Goal: Book appointment/travel/reservation

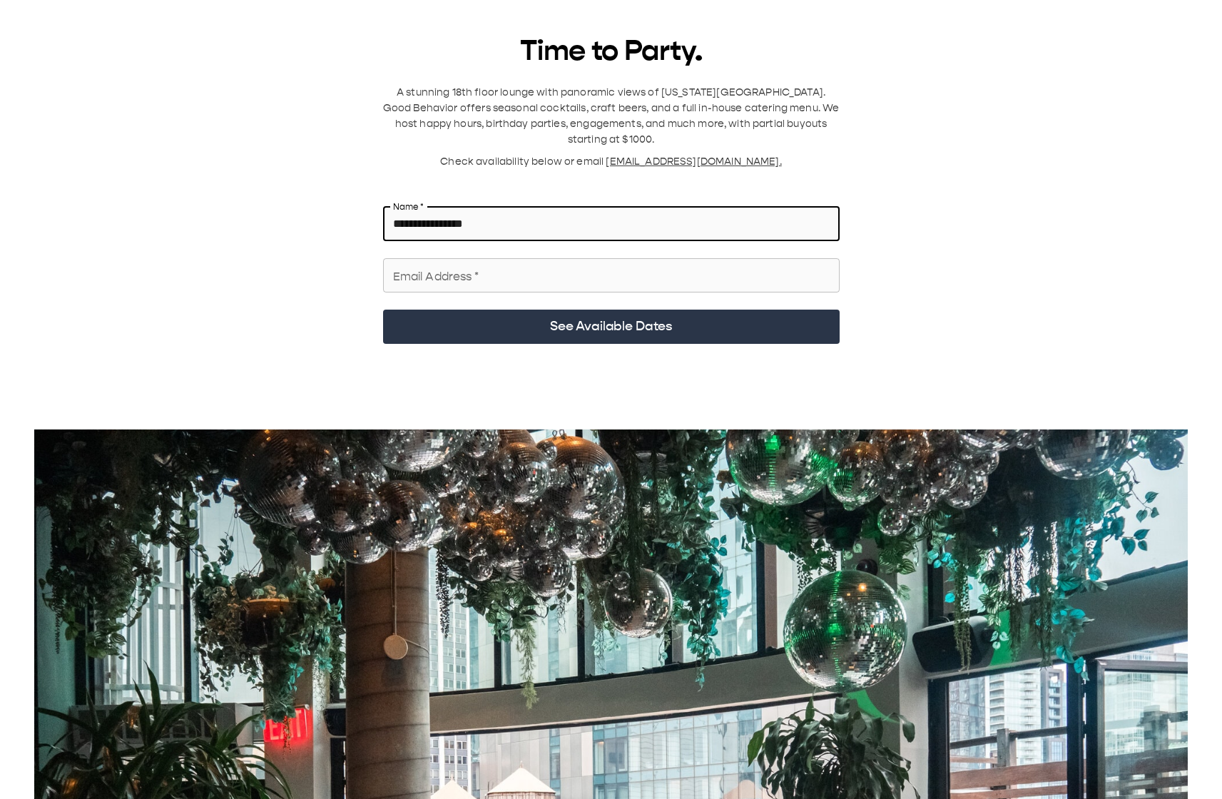
type input "**********"
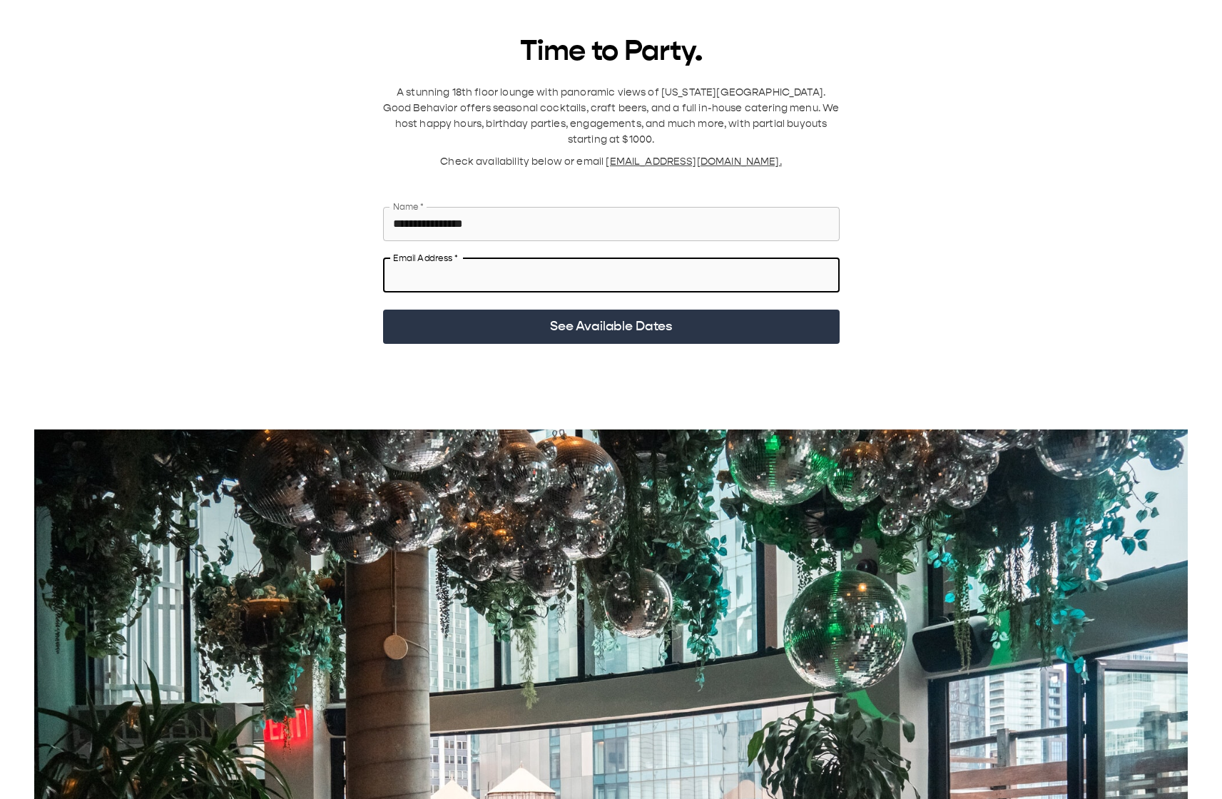
type input "**********"
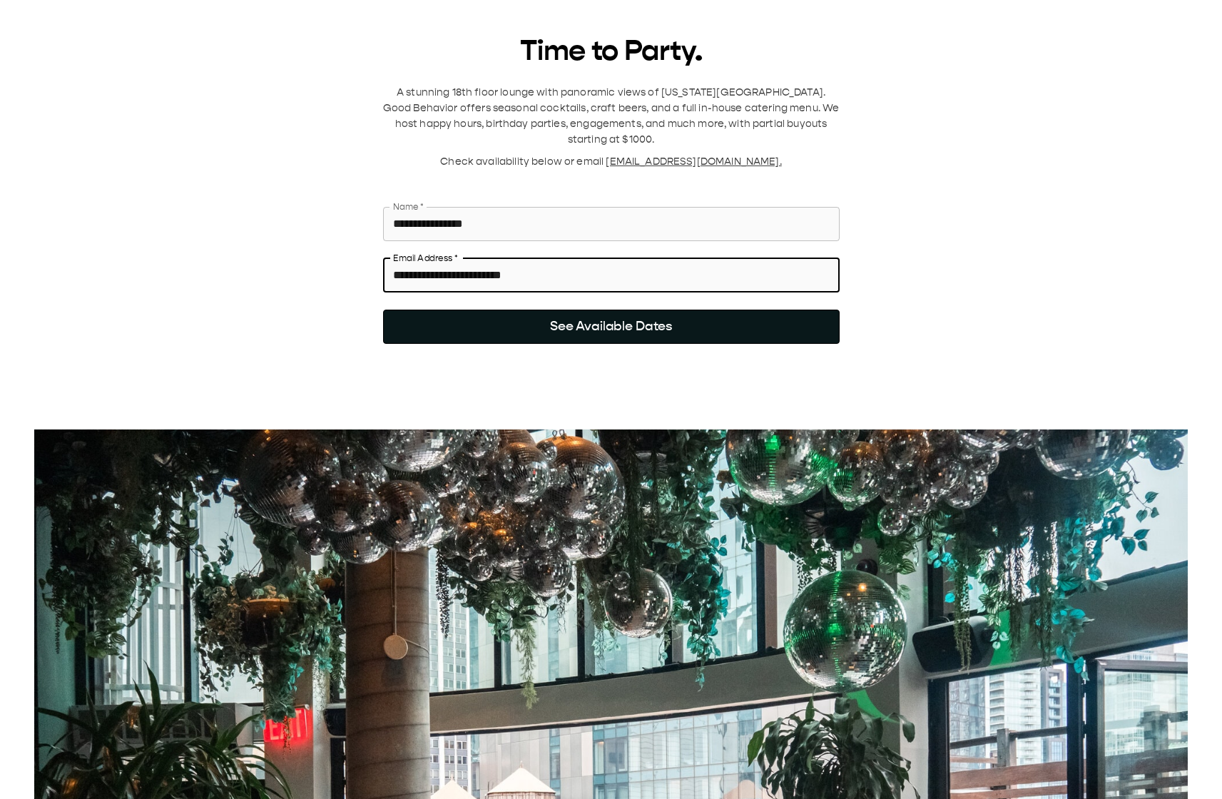
click at [662, 310] on button "See Available Dates" at bounding box center [611, 327] width 457 height 34
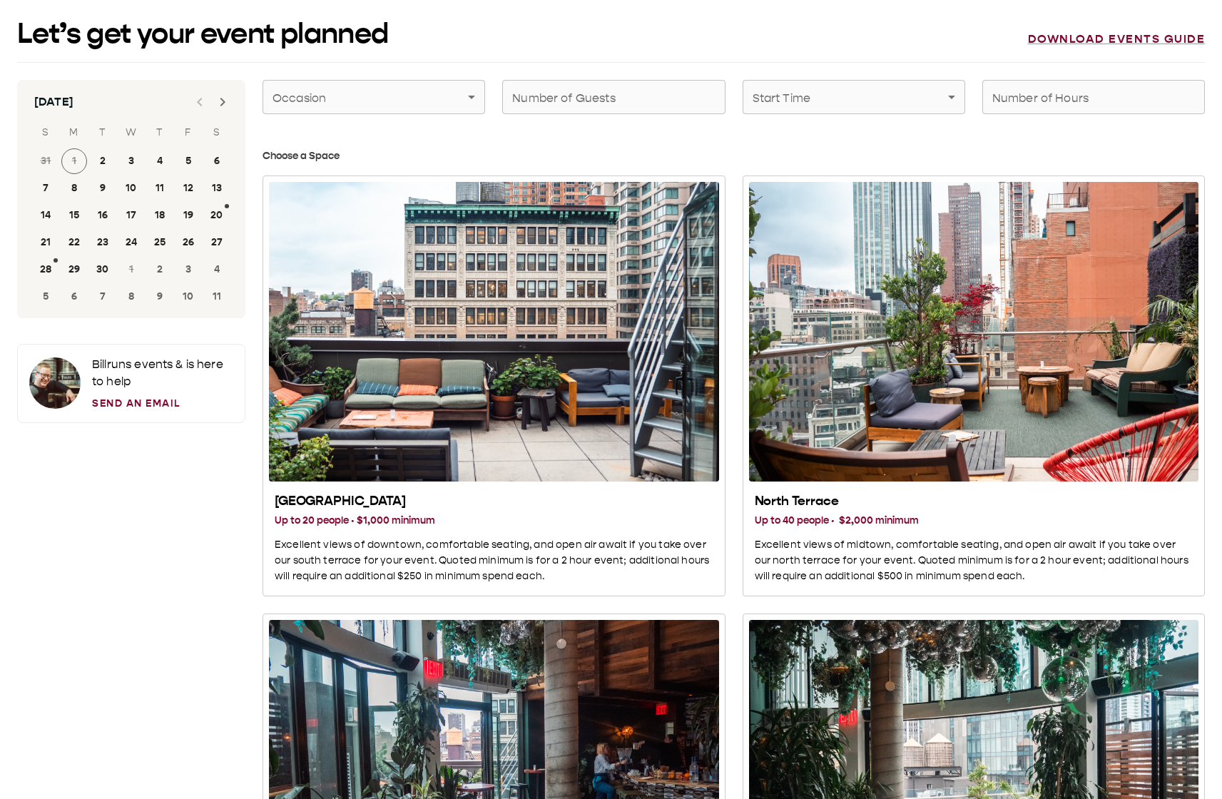
click at [220, 104] on icon "Next month" at bounding box center [222, 101] width 17 height 17
click at [184, 243] on button "26" at bounding box center [189, 243] width 26 height 26
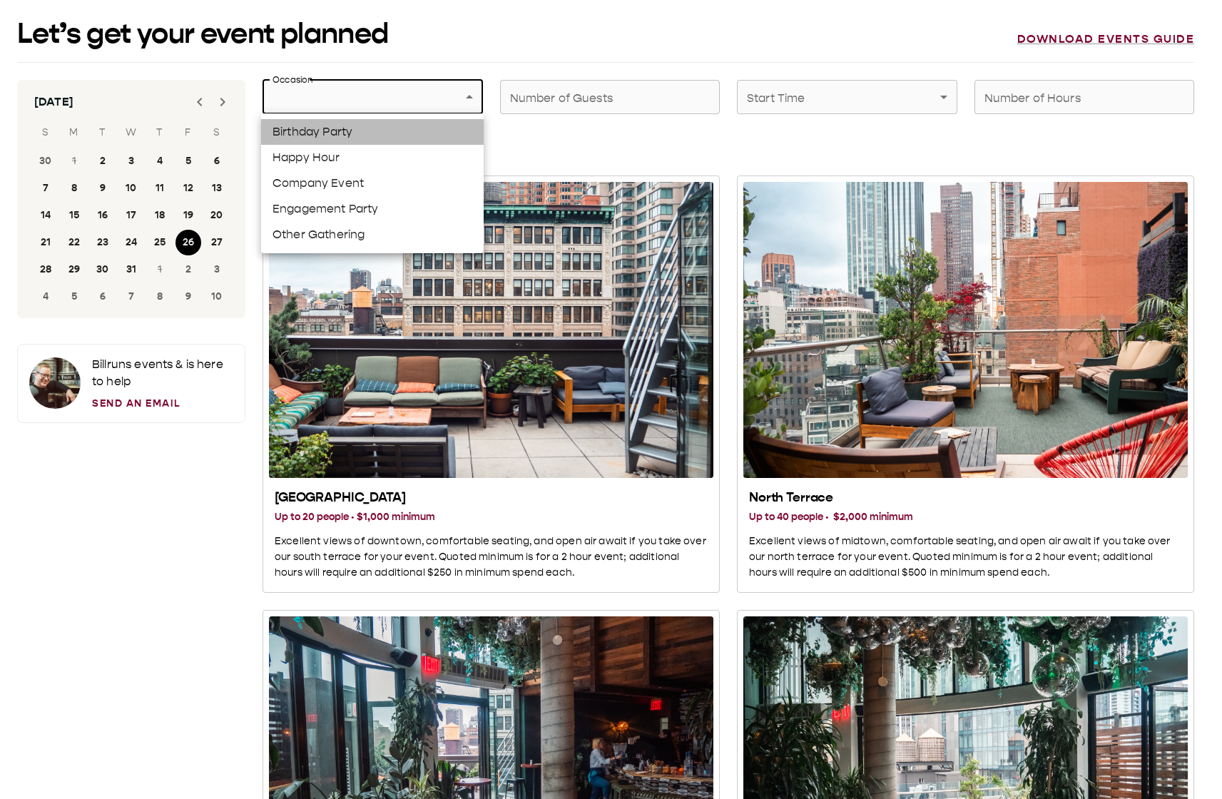
click at [396, 137] on li "Birthday Party" at bounding box center [372, 132] width 223 height 26
type input "**********"
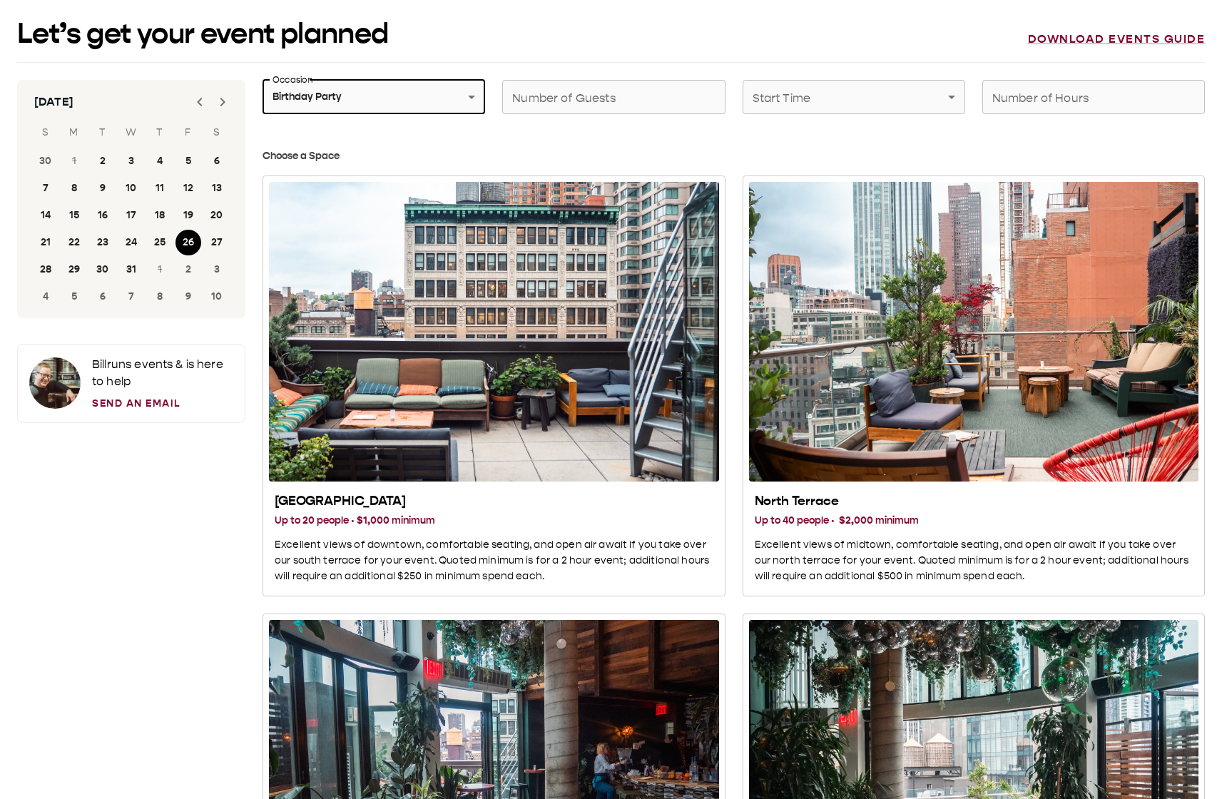
click at [649, 105] on input "Number of Guests" at bounding box center [613, 97] width 223 height 40
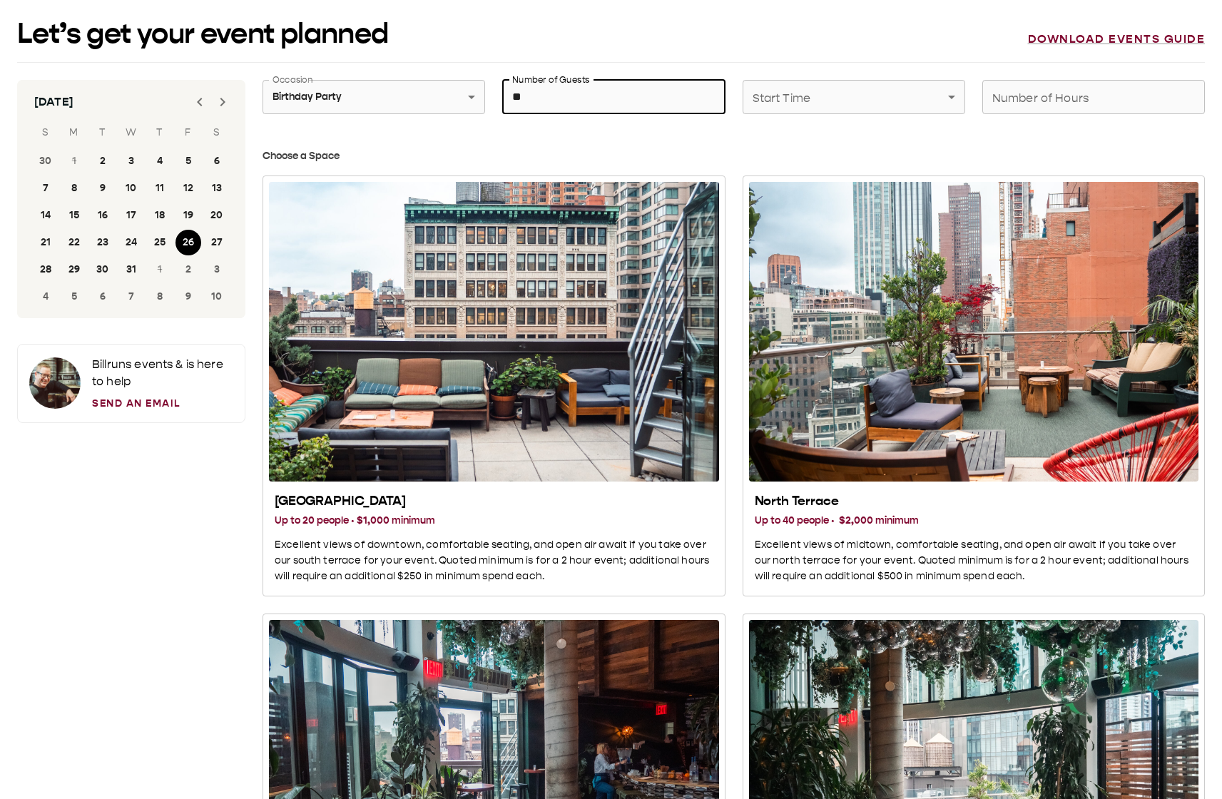
type input "**"
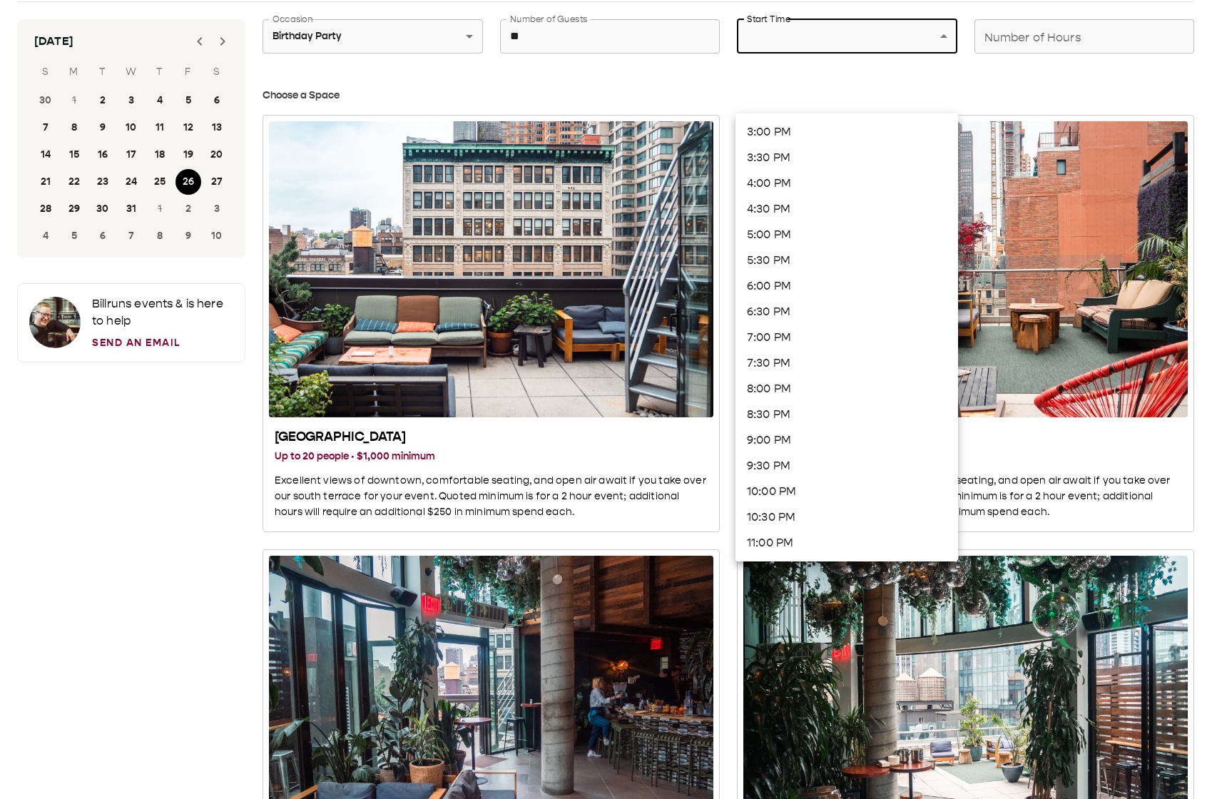
scroll to position [98, 0]
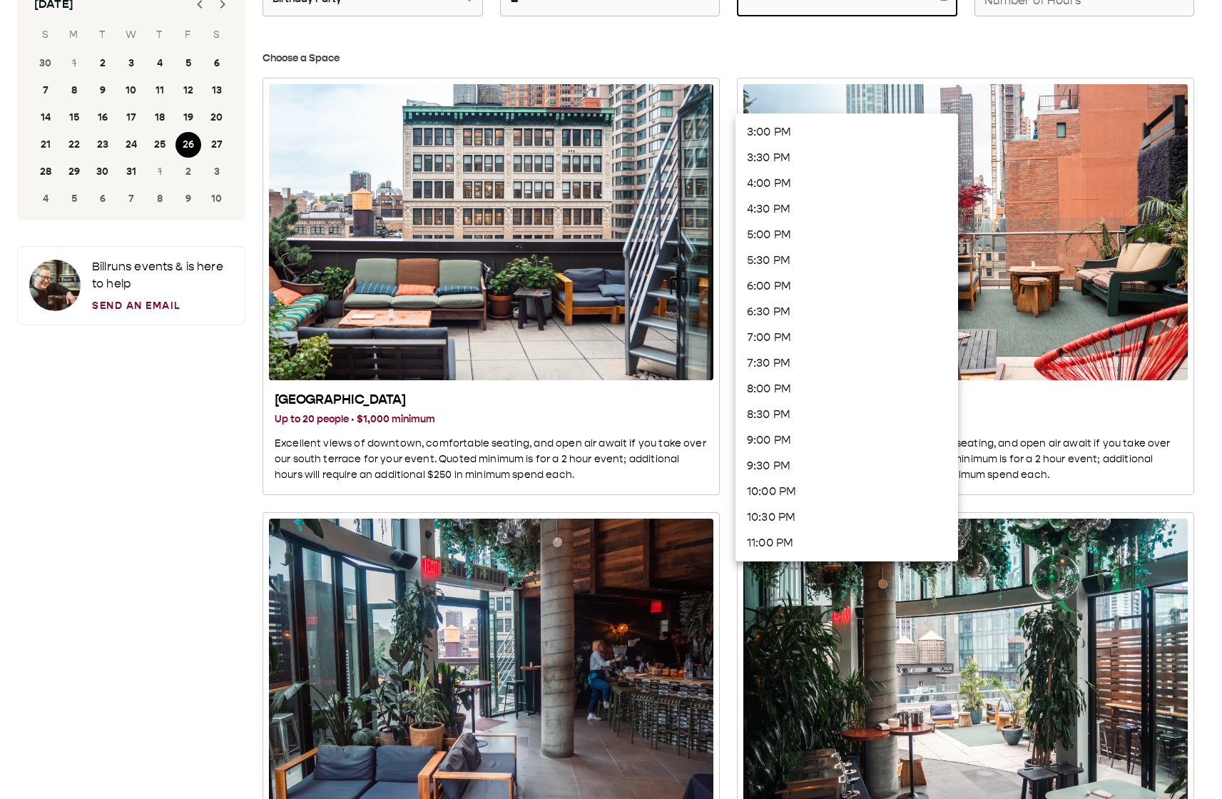
click at [792, 387] on li "8:00 PM" at bounding box center [847, 389] width 223 height 26
type input "*******"
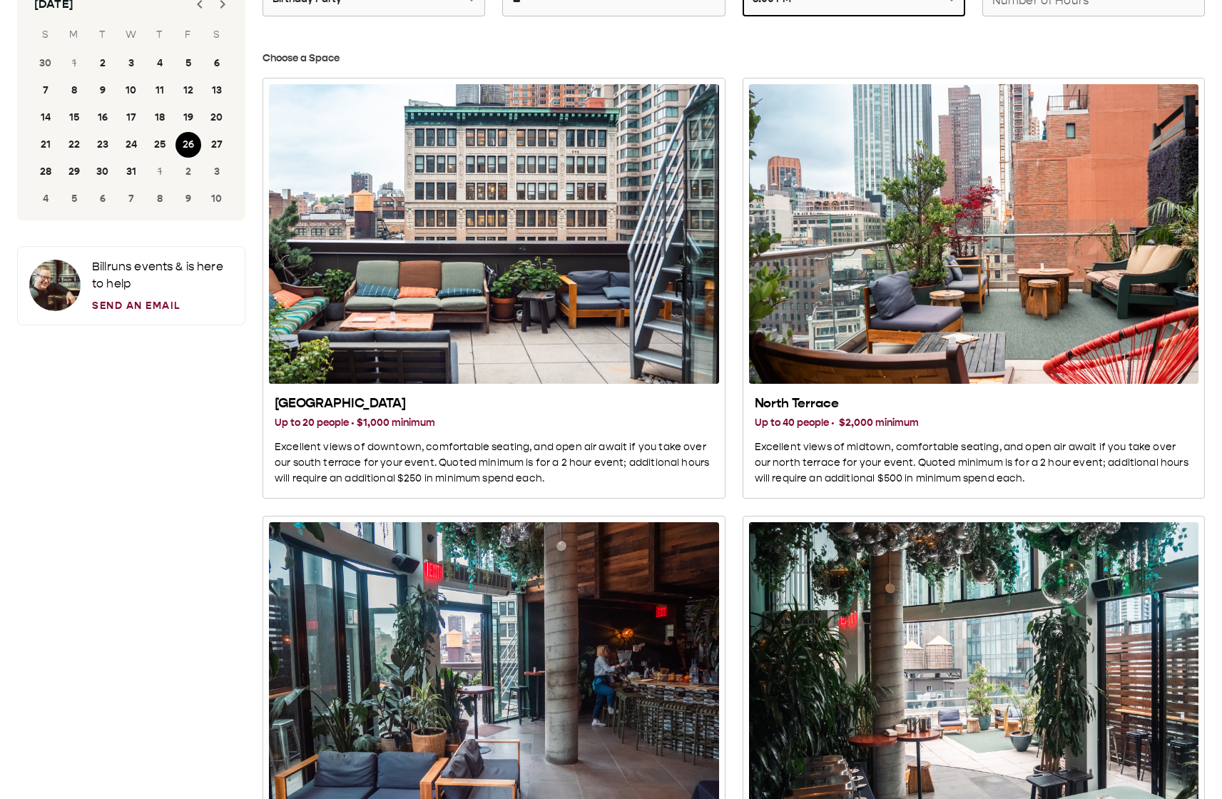
scroll to position [49, 0]
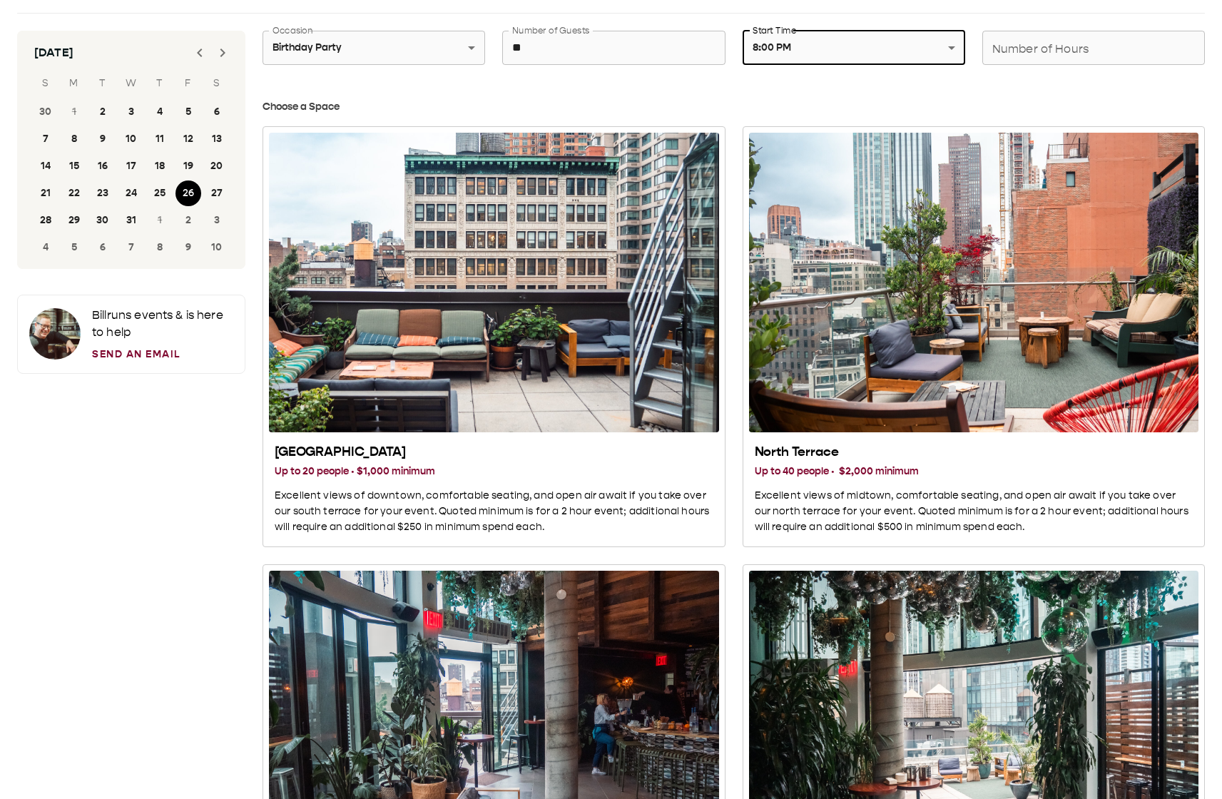
click at [1078, 58] on input "Number of Hours" at bounding box center [1094, 48] width 223 height 40
type input "*"
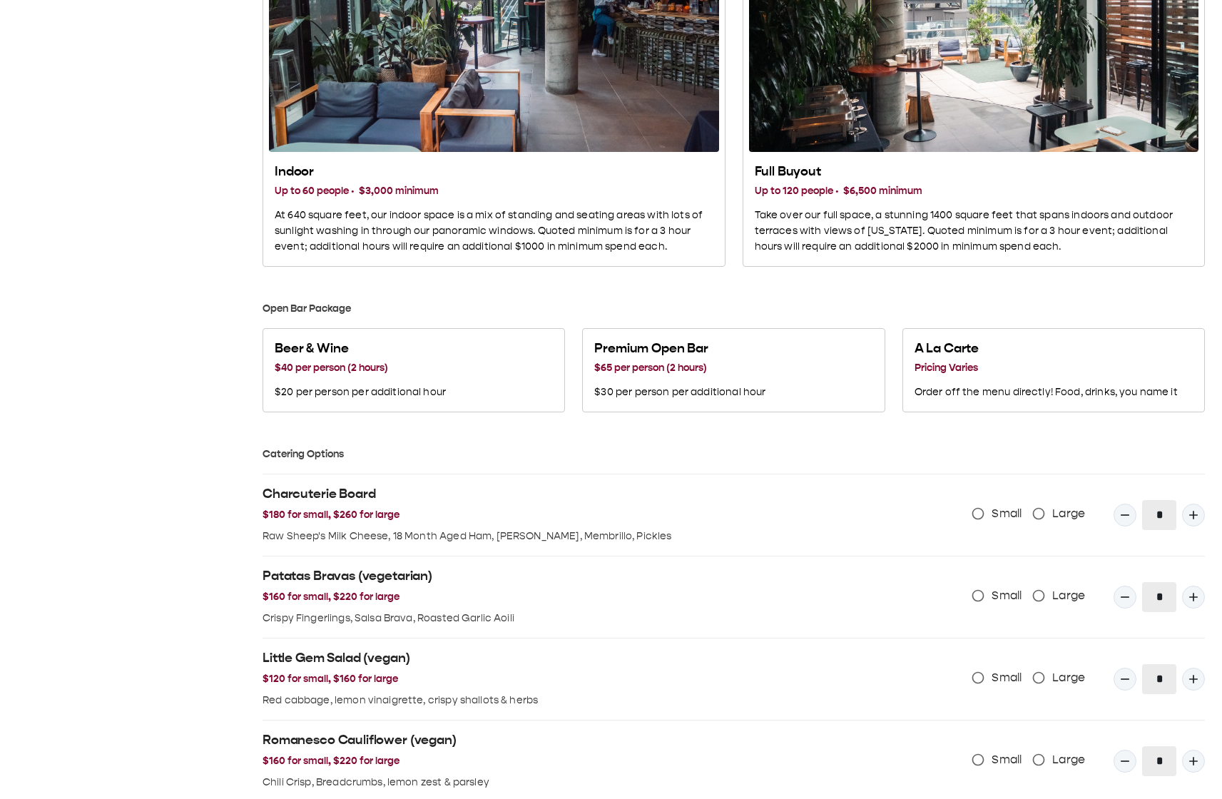
scroll to position [784, 0]
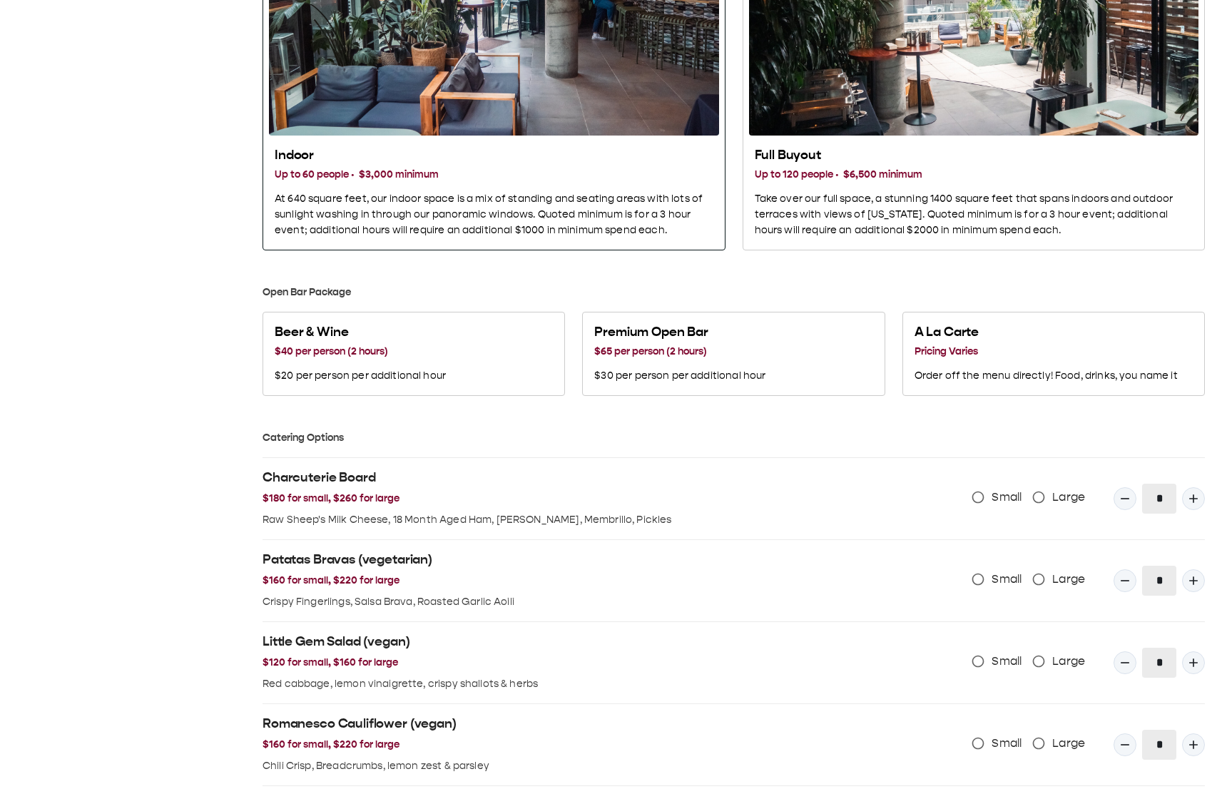
click at [293, 148] on h2 "Indoor" at bounding box center [494, 155] width 439 height 17
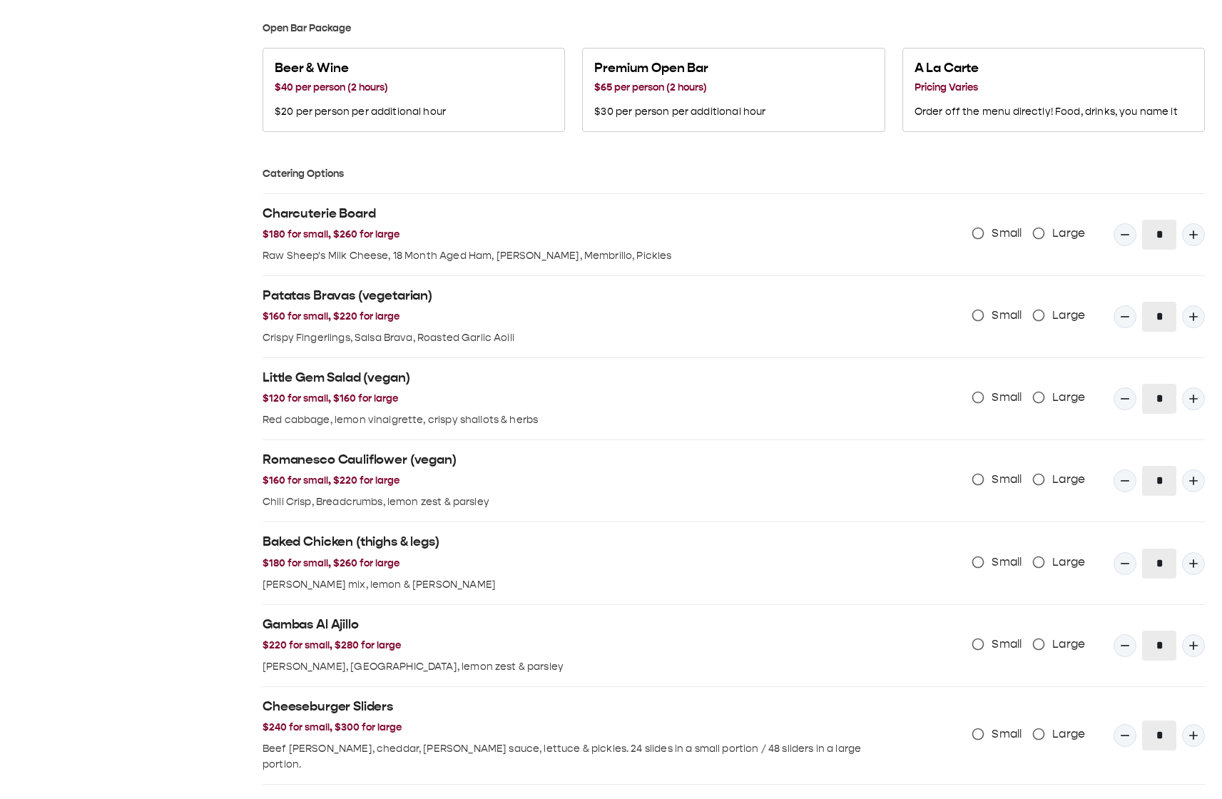
scroll to position [1018, 0]
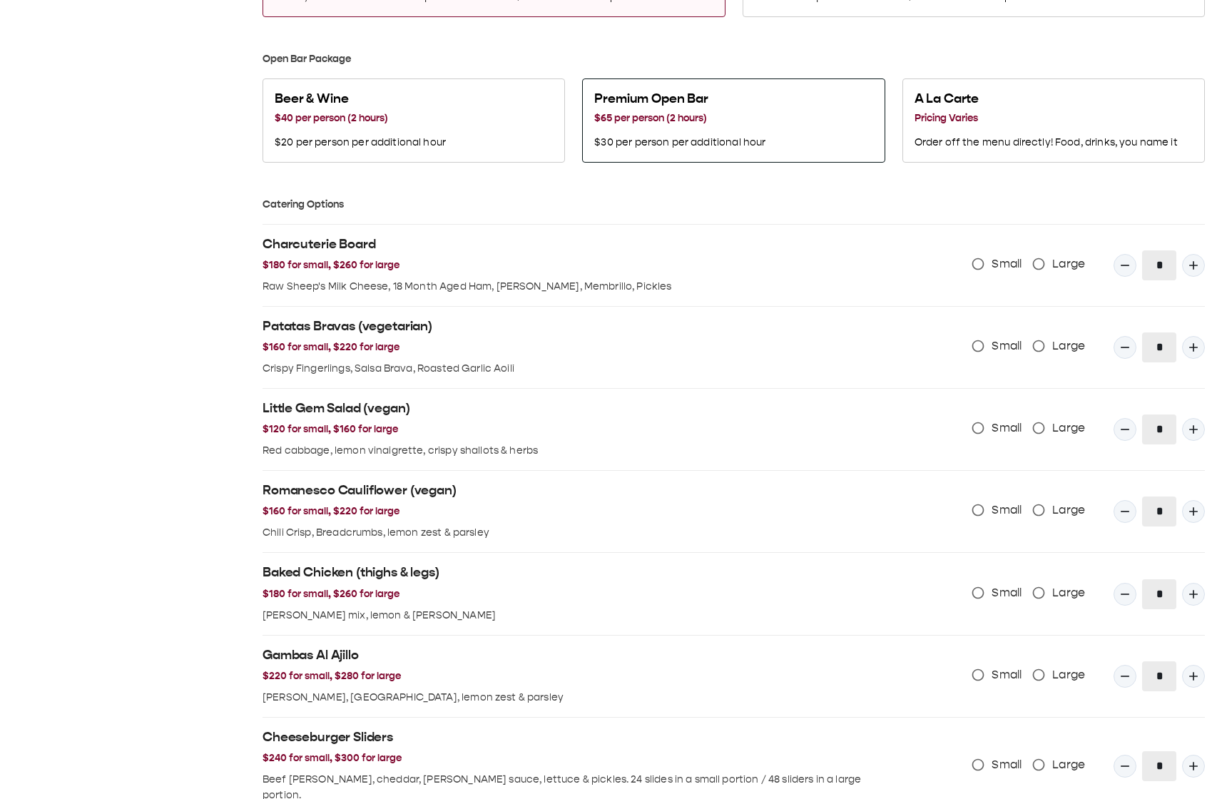
click at [805, 126] on button "Premium Open Bar $65 per person (2 hours) $30 per person per additional hour" at bounding box center [733, 120] width 303 height 84
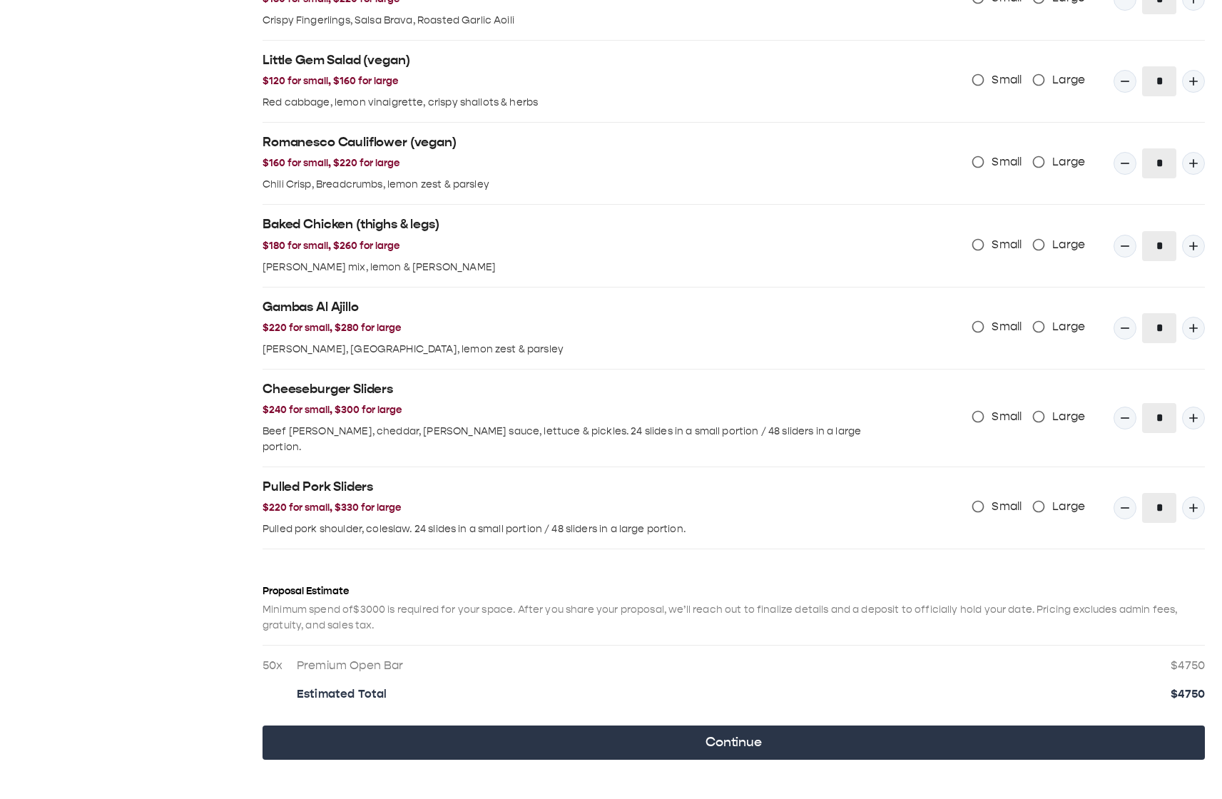
scroll to position [1357, 0]
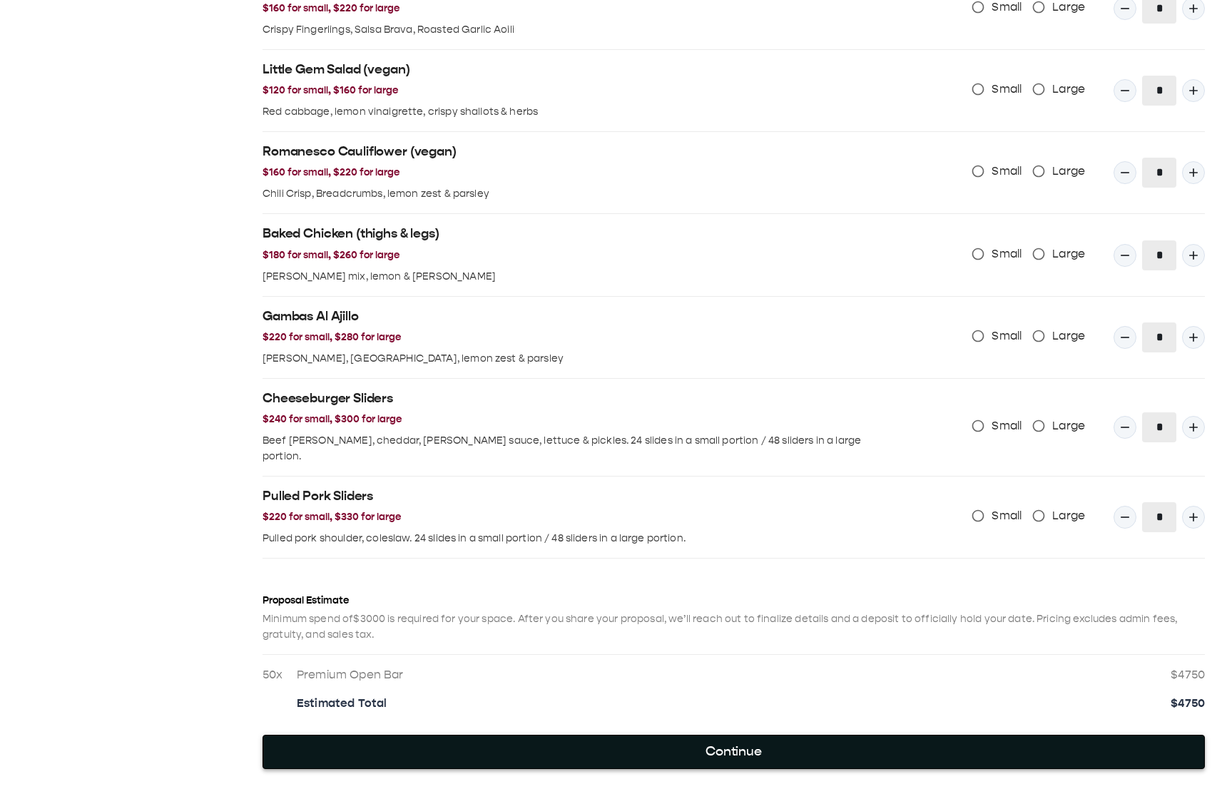
click at [680, 735] on button "Continue" at bounding box center [734, 752] width 943 height 34
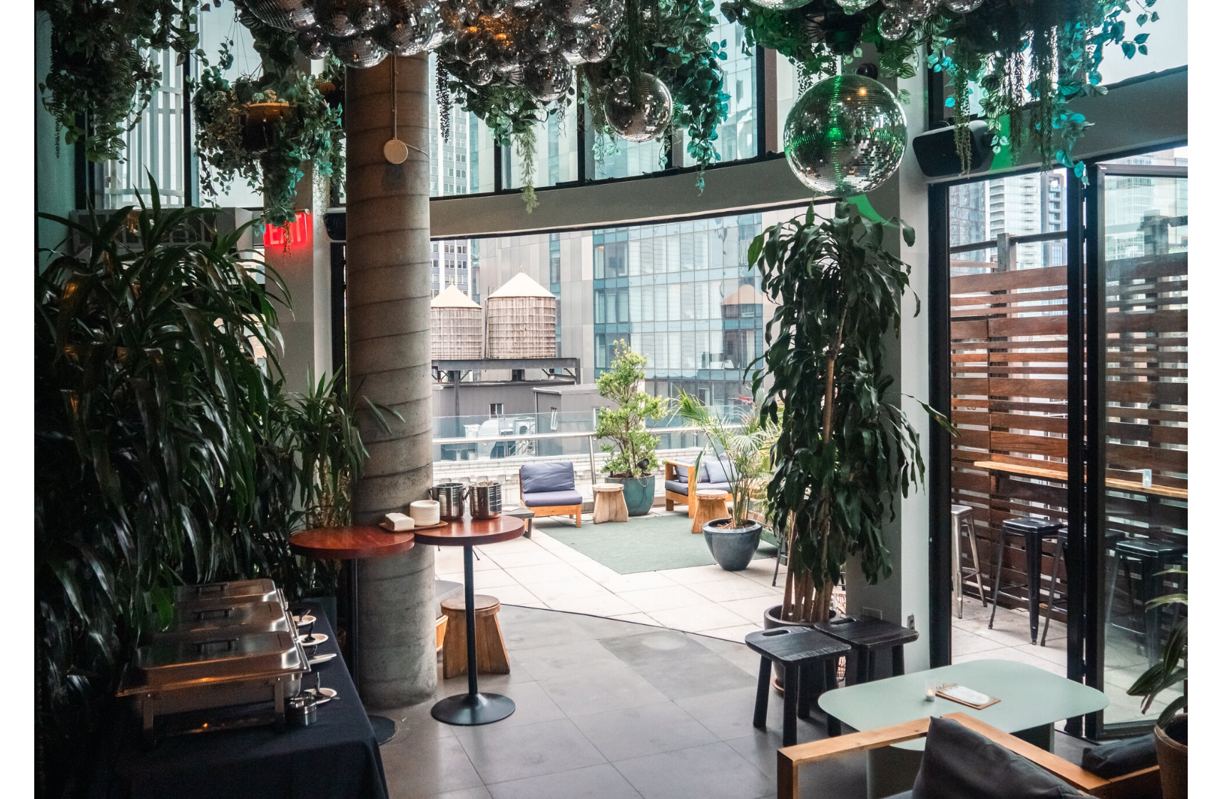
scroll to position [0, 0]
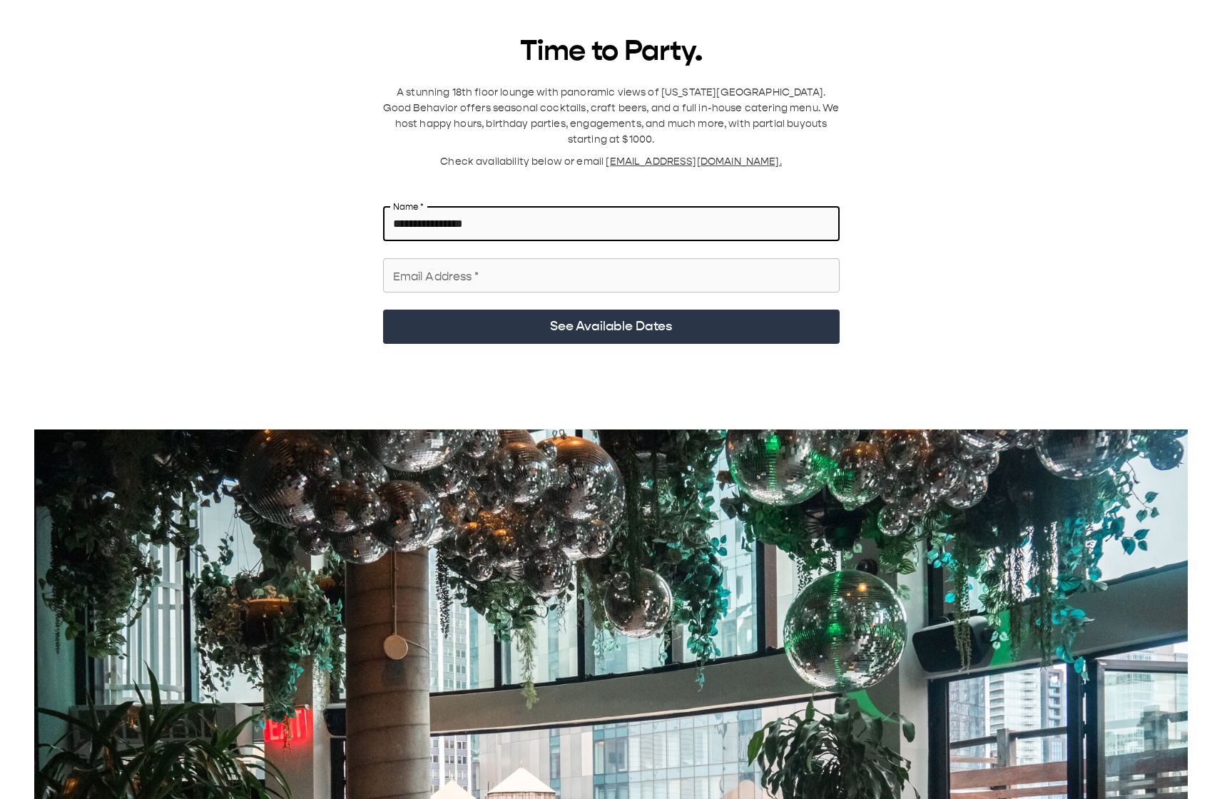
type input "**********"
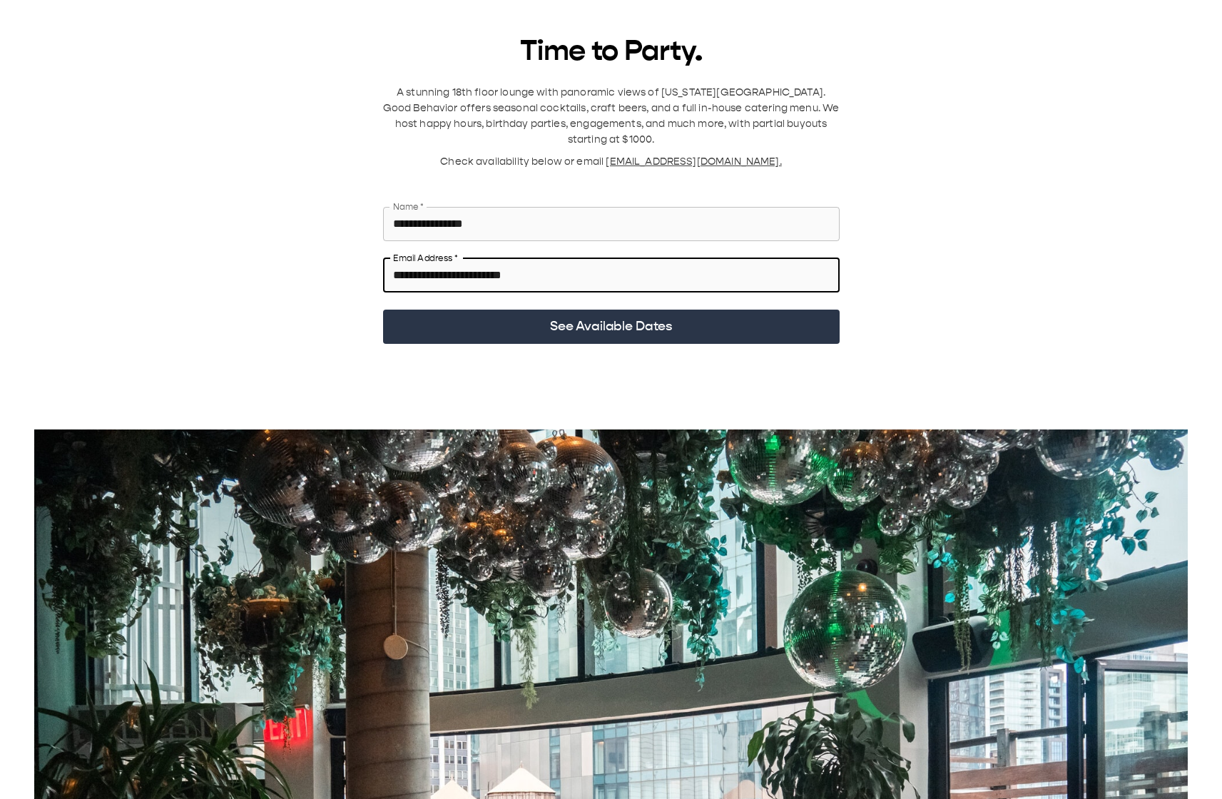
type input "**********"
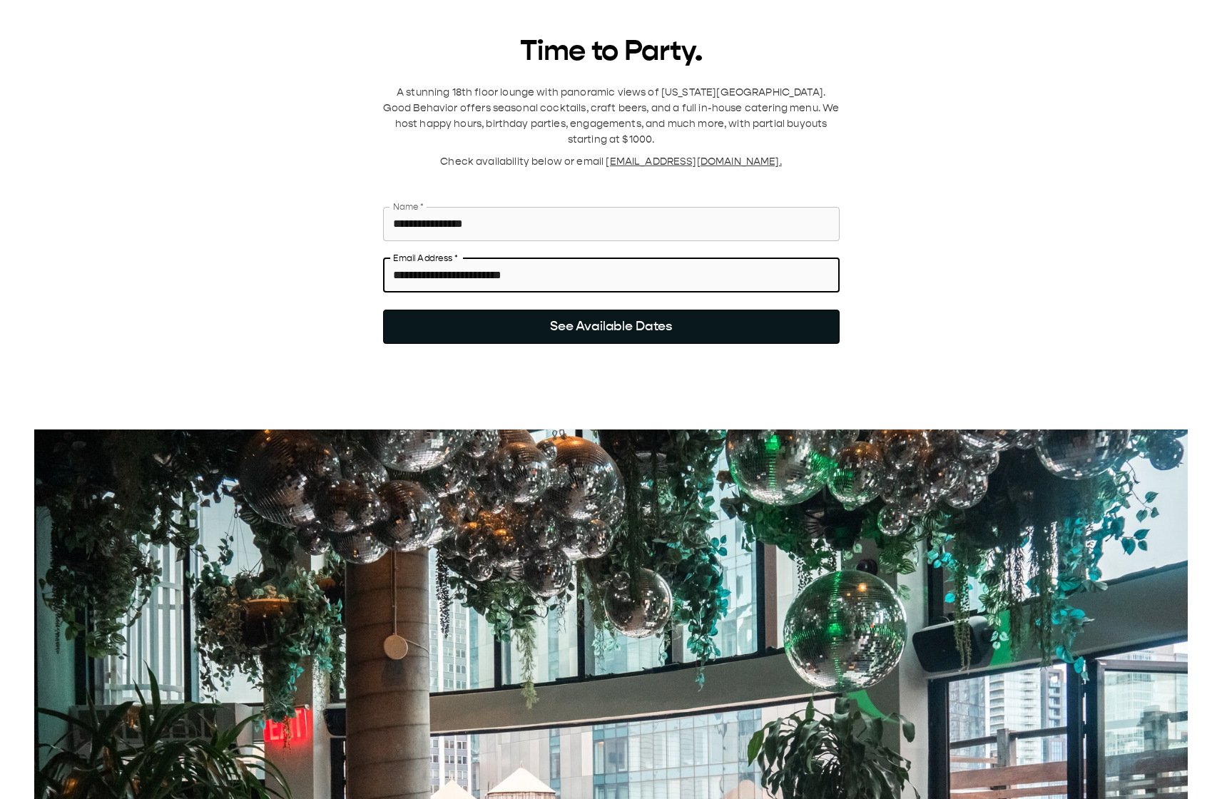
click at [620, 310] on button "See Available Dates" at bounding box center [611, 327] width 457 height 34
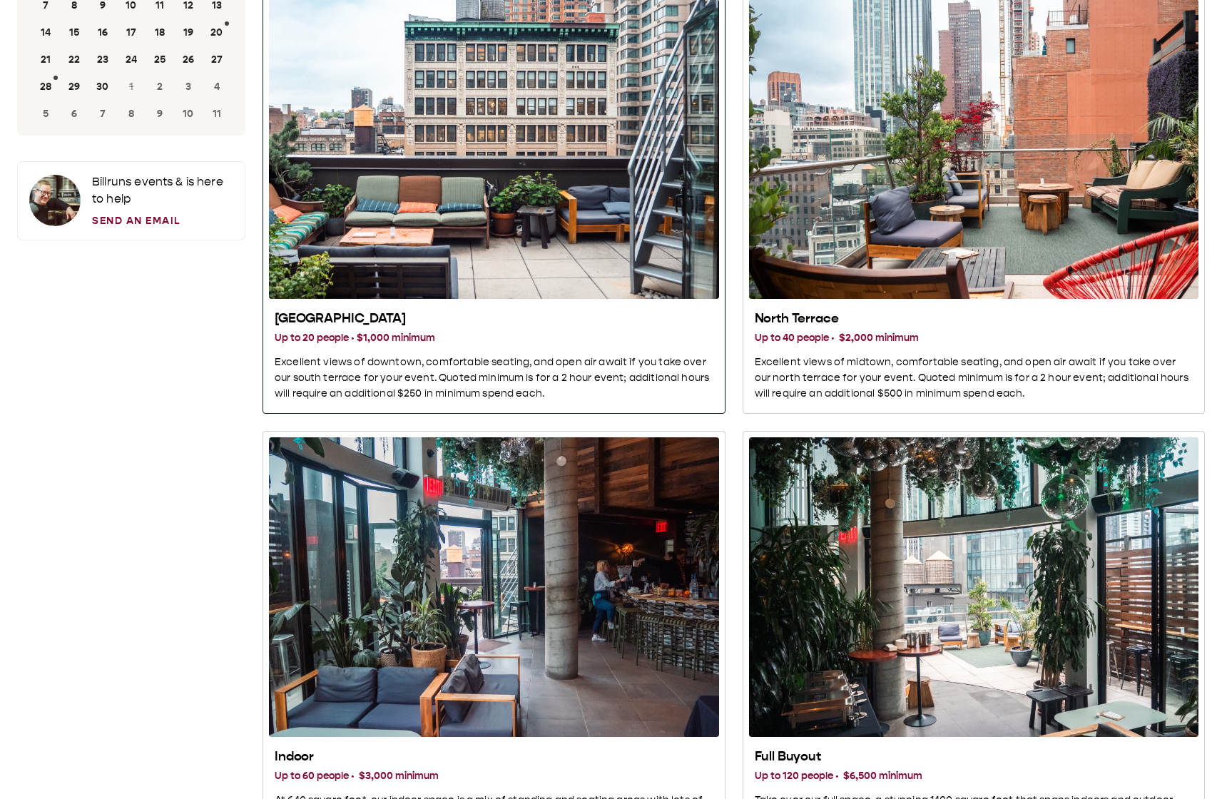
scroll to position [181, 0]
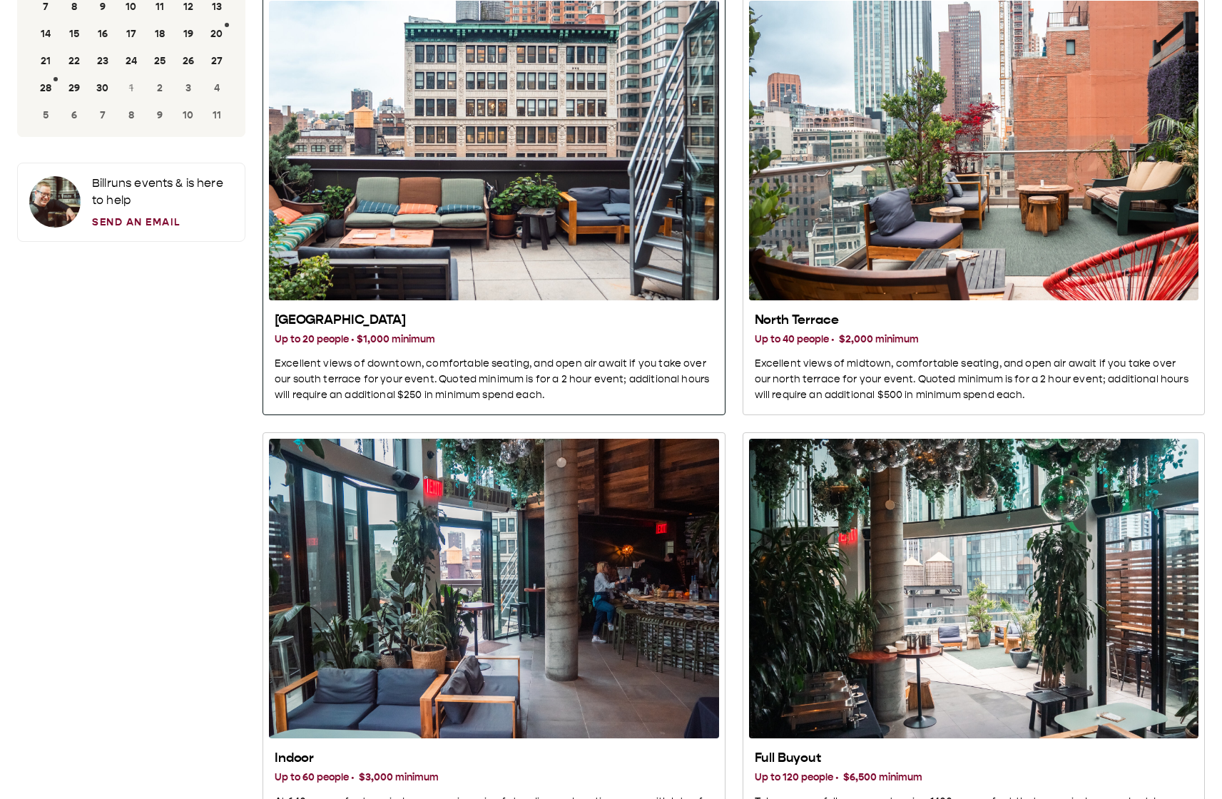
click at [427, 197] on div "South Terrace" at bounding box center [494, 151] width 450 height 300
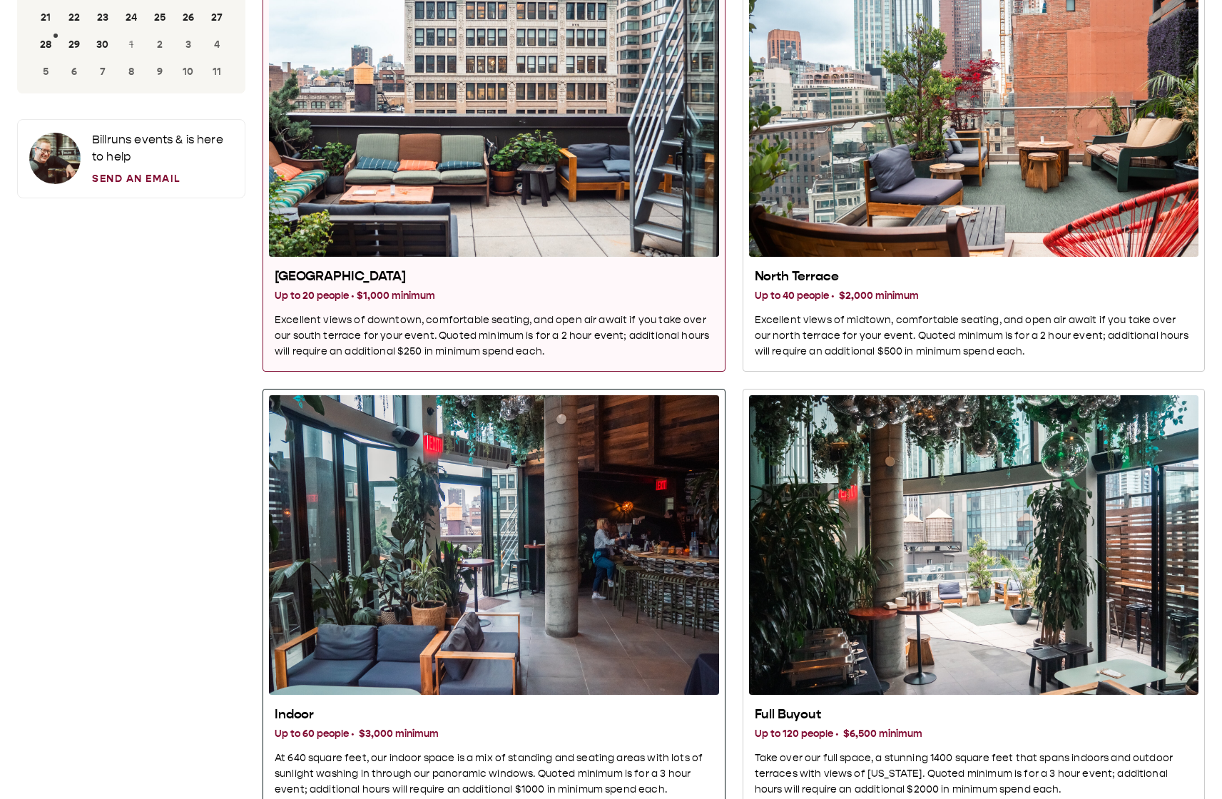
scroll to position [163, 0]
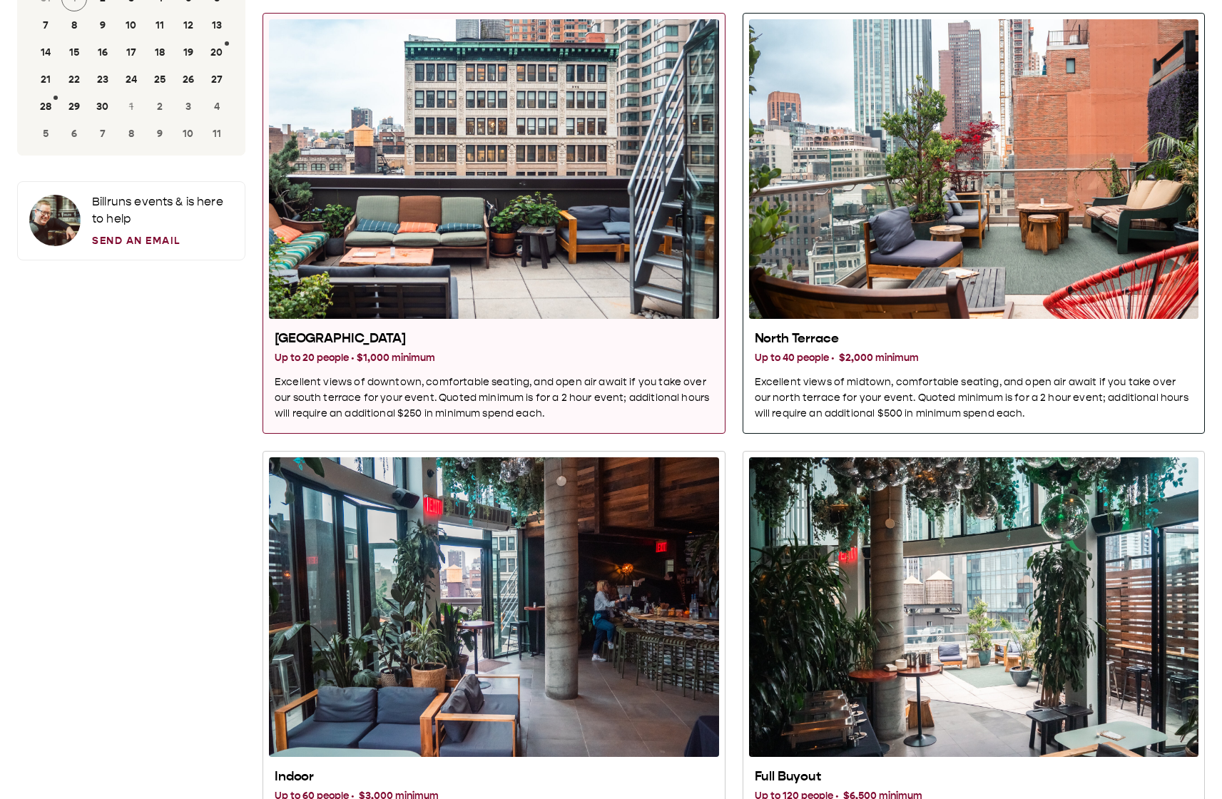
click at [1078, 277] on div "North Terrace" at bounding box center [974, 169] width 450 height 300
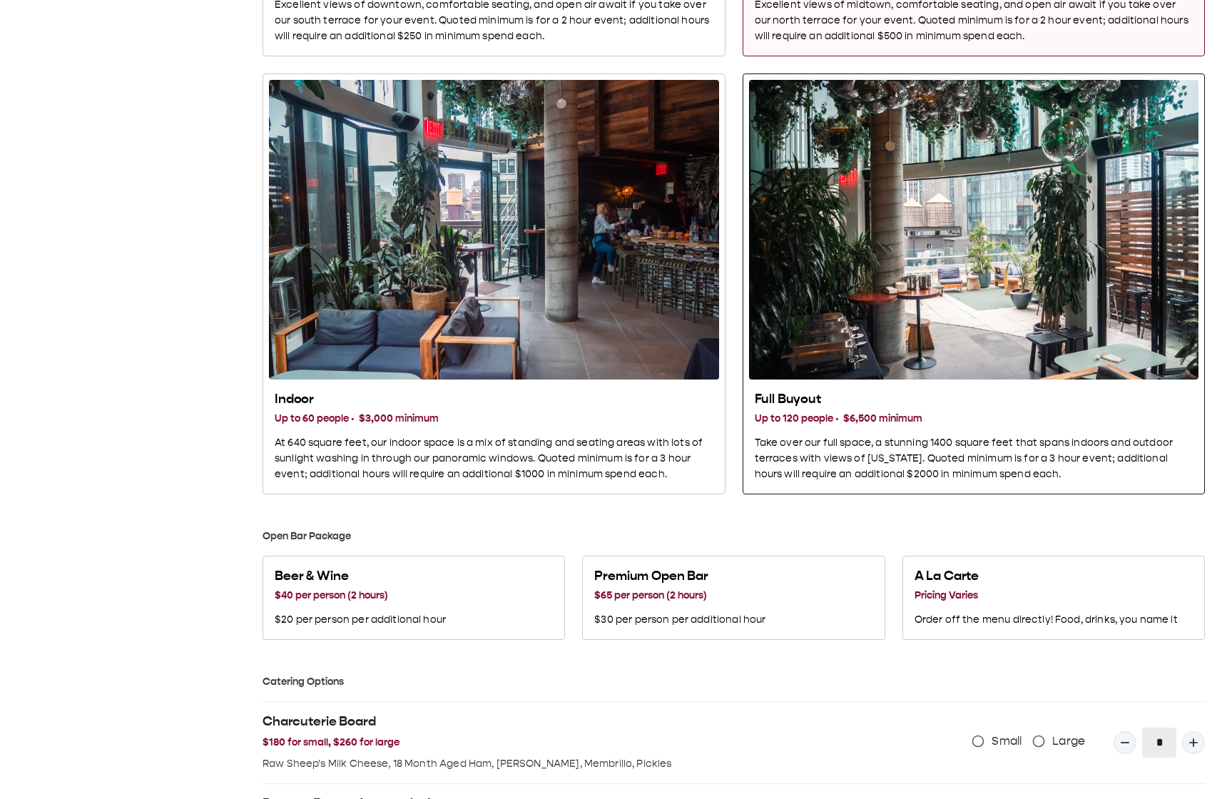
scroll to position [546, 0]
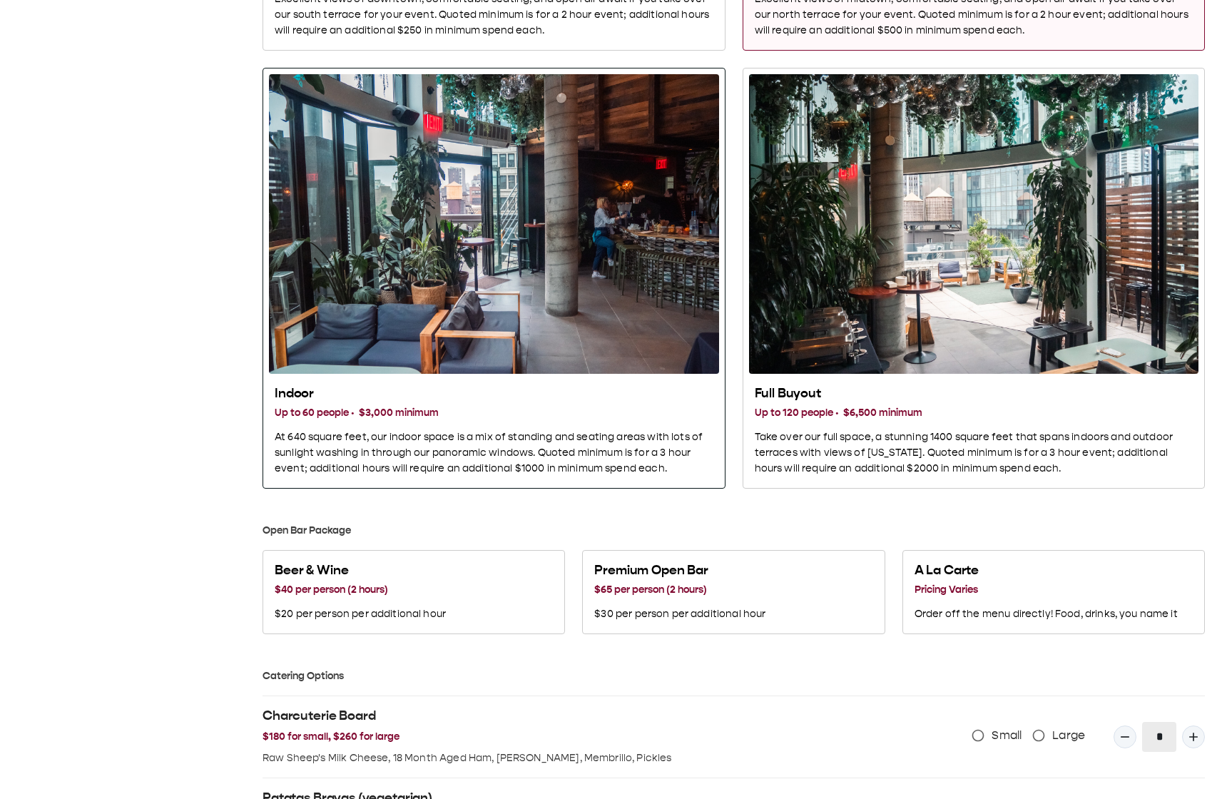
click at [433, 209] on div "Indoor" at bounding box center [494, 224] width 450 height 300
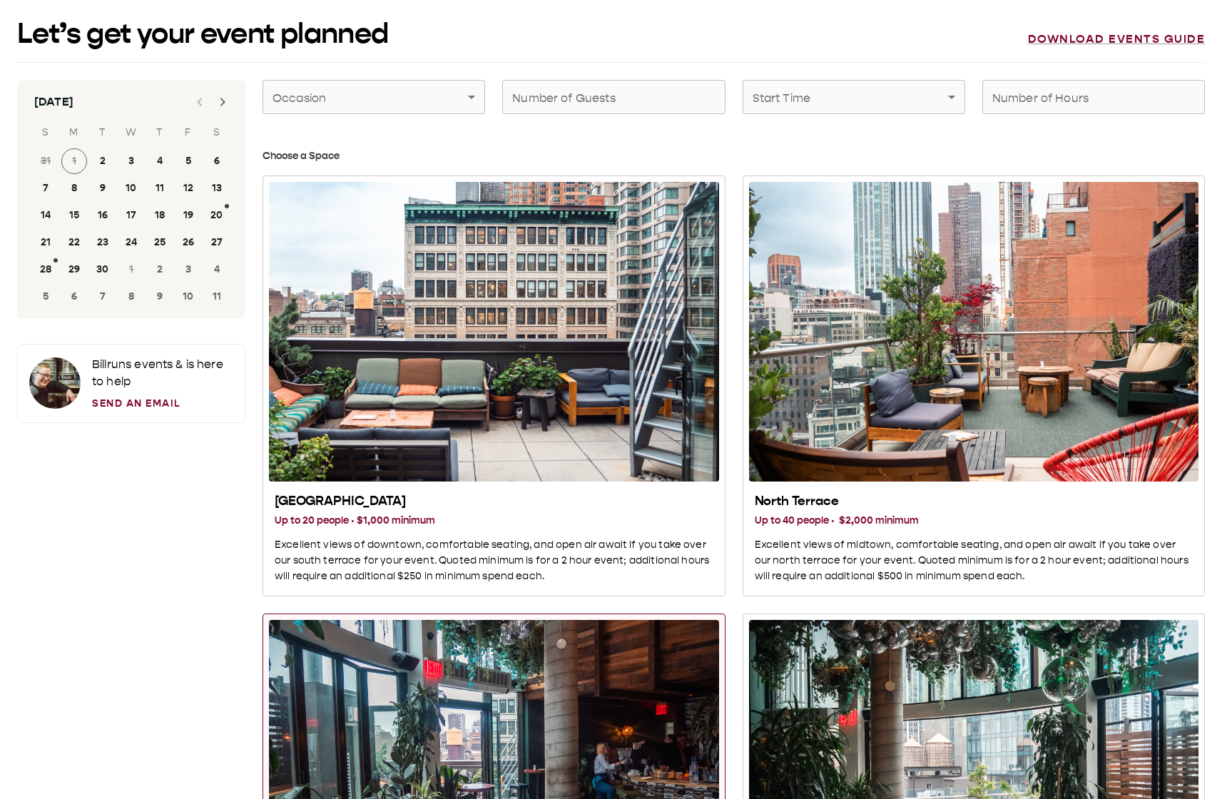
scroll to position [0, 0]
click at [1064, 40] on link "Download events guide" at bounding box center [1117, 39] width 178 height 14
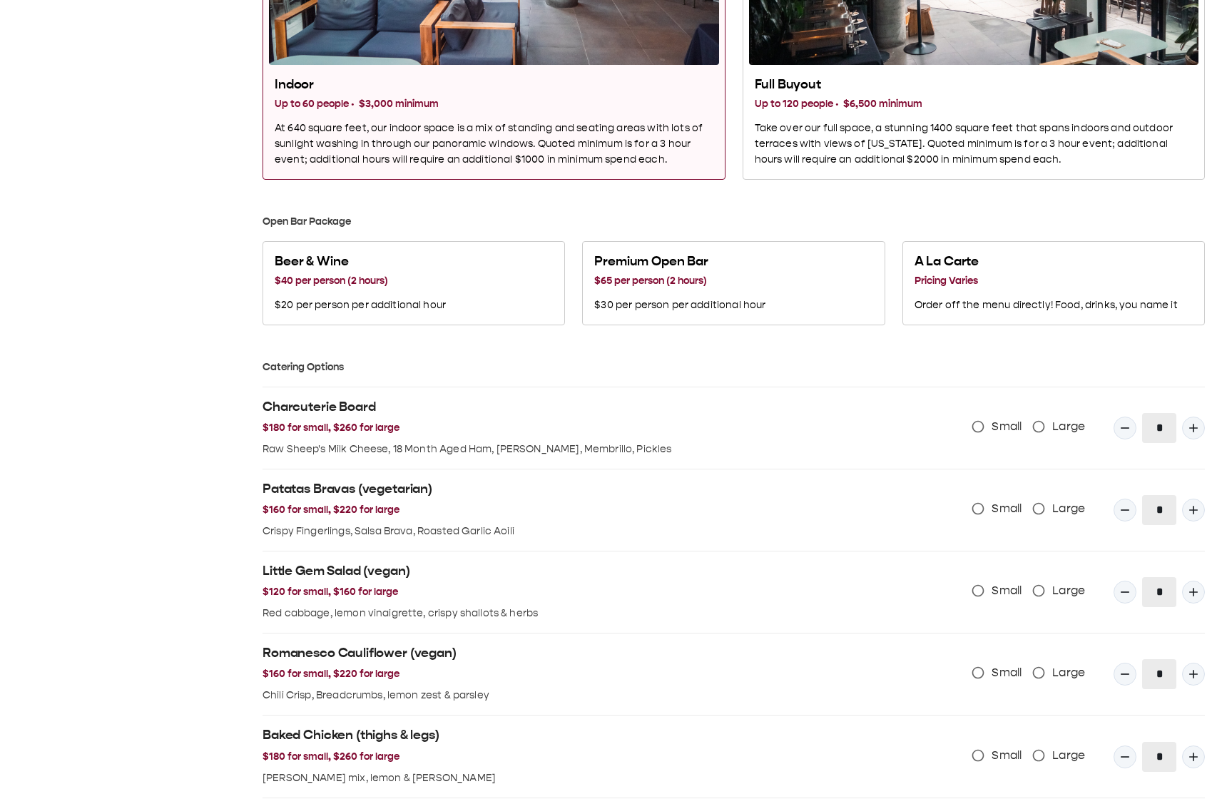
scroll to position [731, 0]
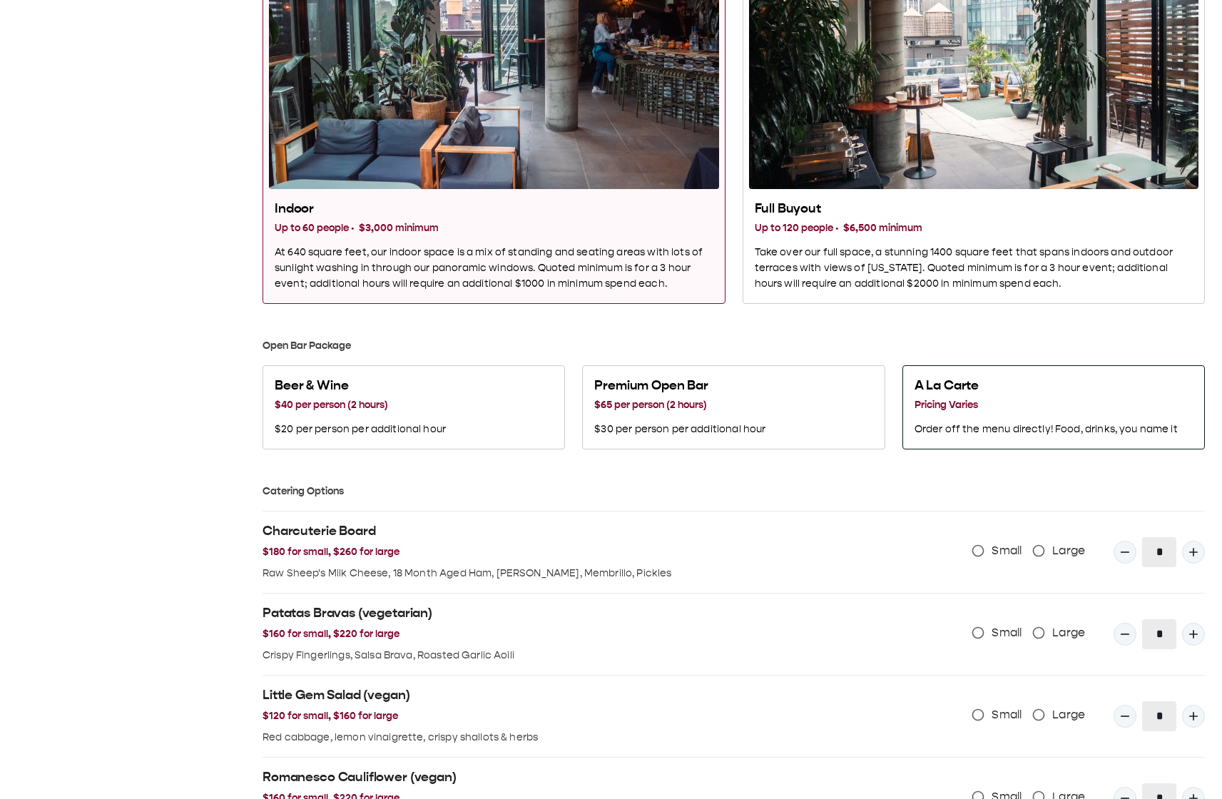
click at [1006, 410] on div "A La Carte Pricing Varies Order off the menu directly! Food, drinks, you name it" at bounding box center [1046, 408] width 263 height 60
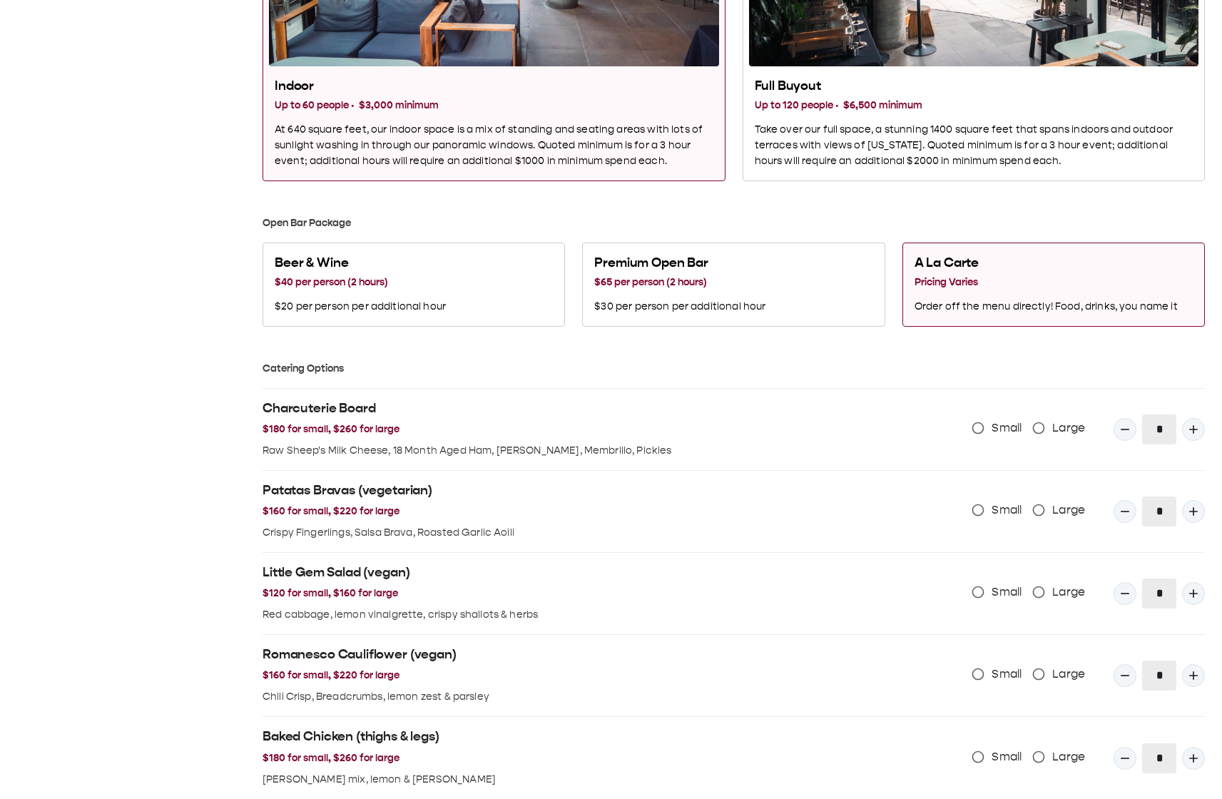
scroll to position [609, 0]
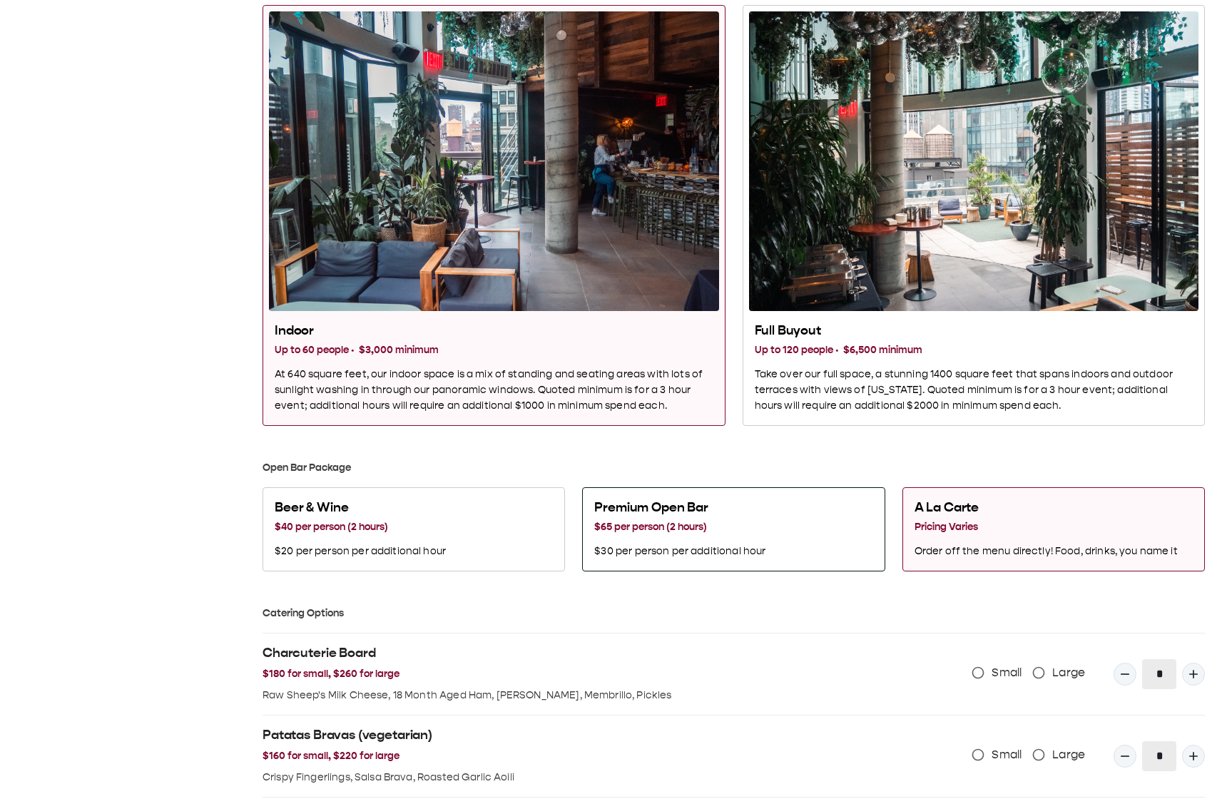
click at [799, 498] on button "Premium Open Bar $65 per person (2 hours) $30 per person per additional hour" at bounding box center [733, 529] width 303 height 84
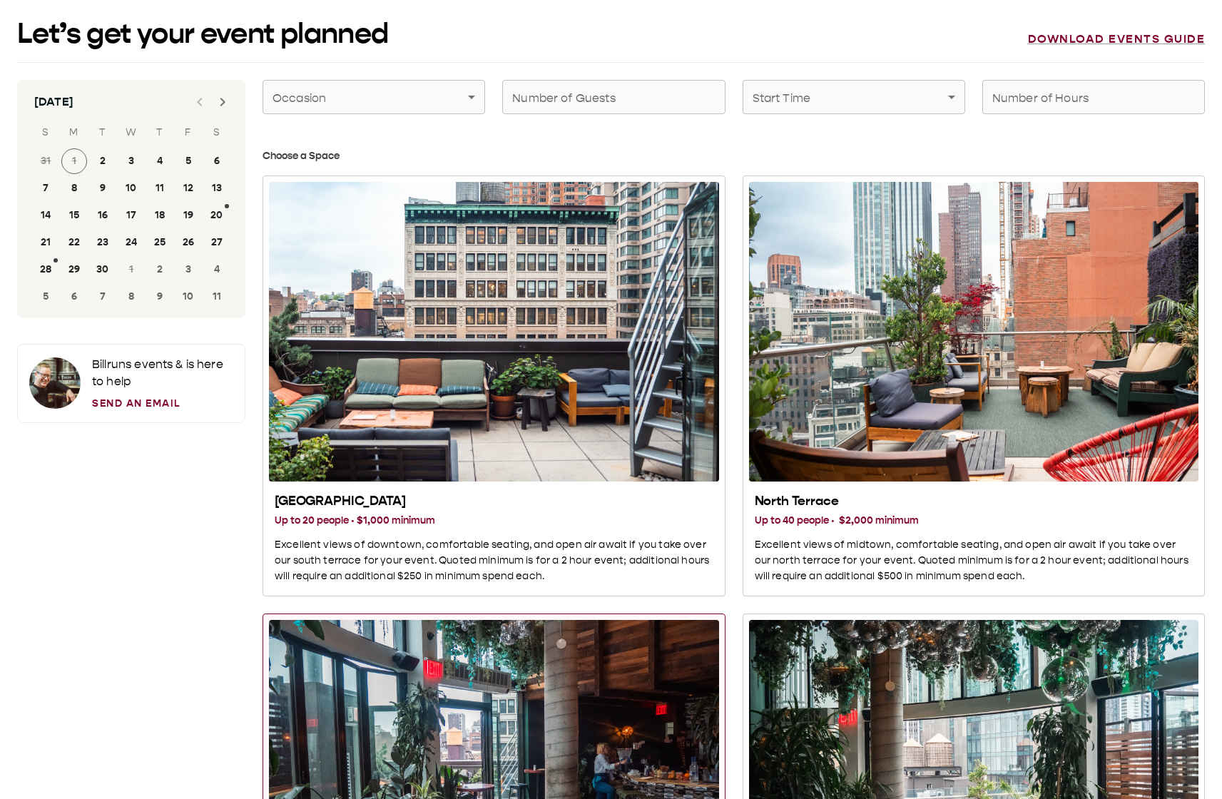
scroll to position [0, 0]
